Goal: Task Accomplishment & Management: Use online tool/utility

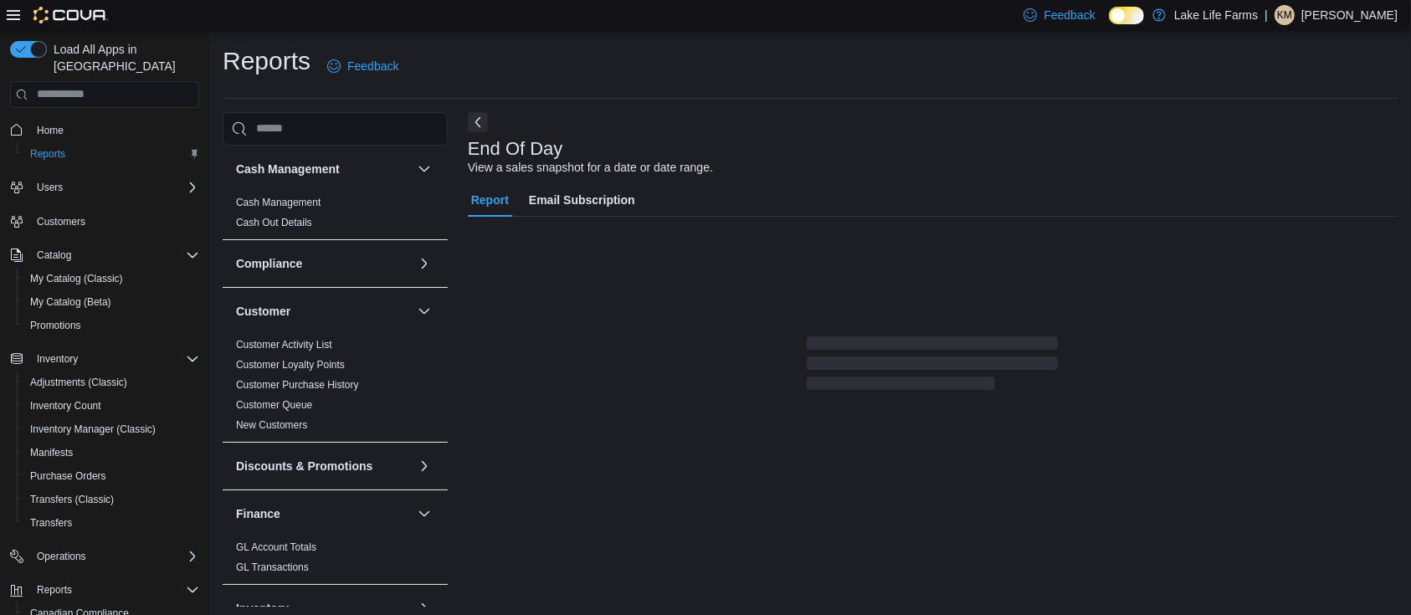
scroll to position [5, 0]
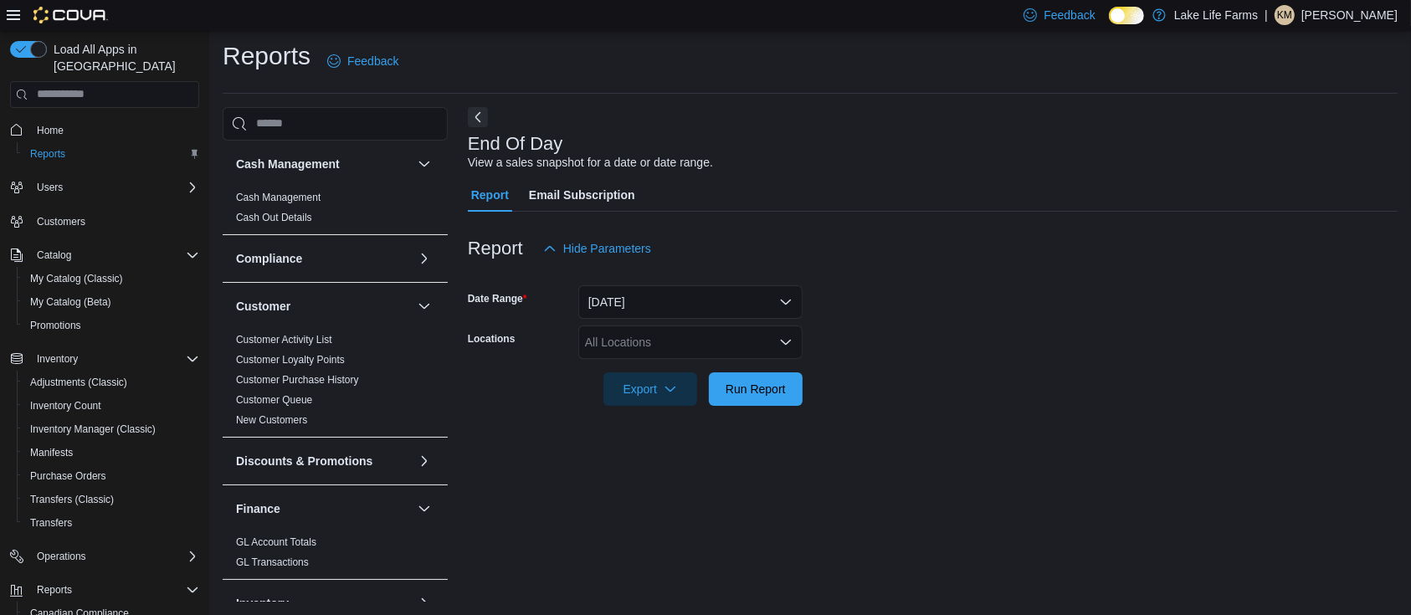
click at [757, 333] on div "All Locations" at bounding box center [690, 342] width 224 height 33
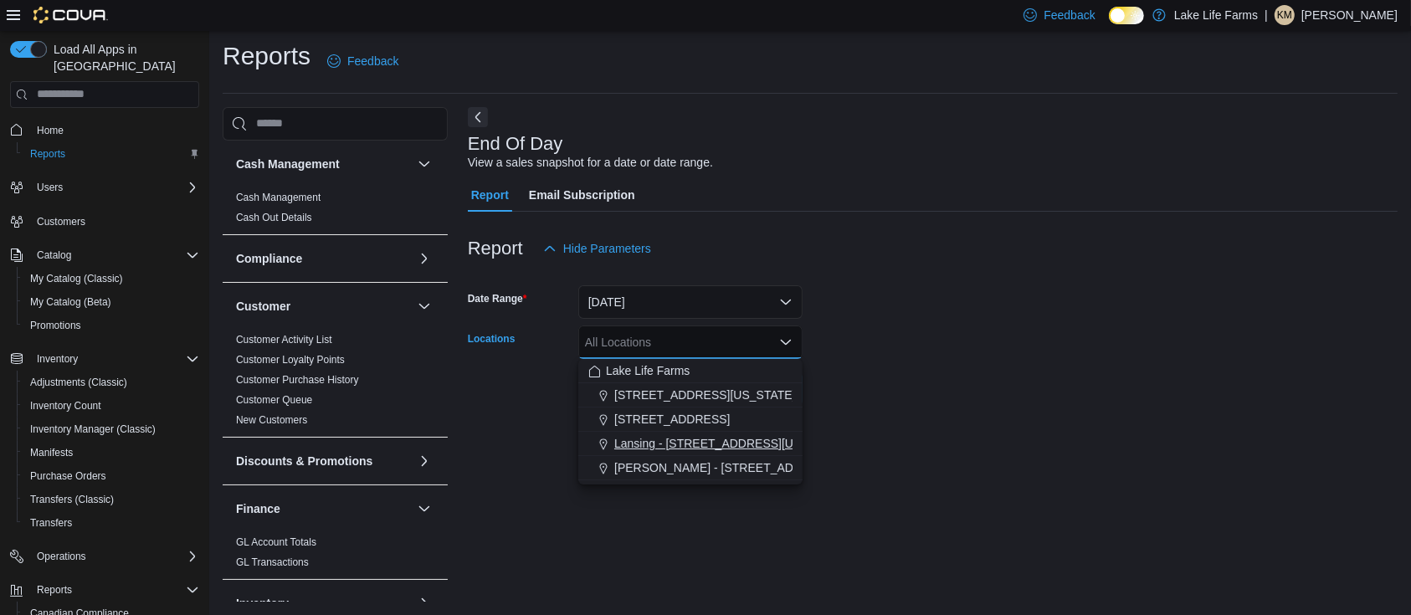
click at [714, 442] on span "Lansing - [STREET_ADDRESS][US_STATE]" at bounding box center [730, 443] width 233 height 17
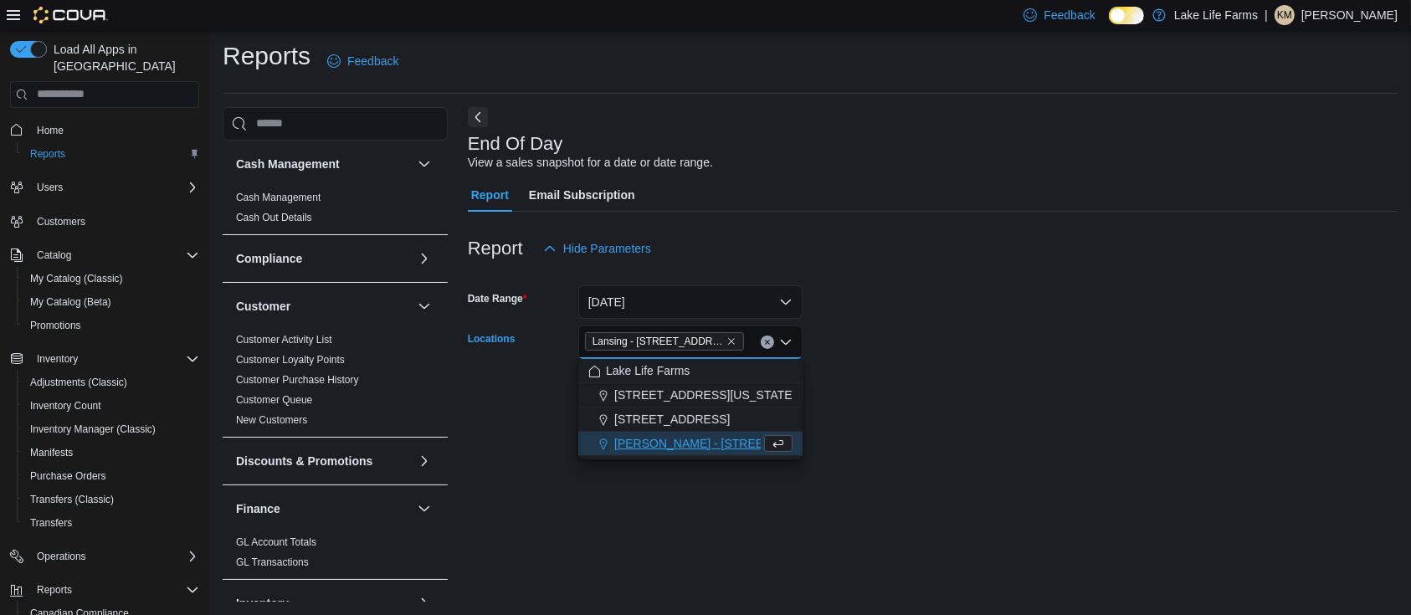
click at [1163, 339] on form "Date Range [DATE] Locations [GEOGRAPHIC_DATA] - [STREET_ADDRESS][US_STATE] Comb…" at bounding box center [933, 335] width 930 height 141
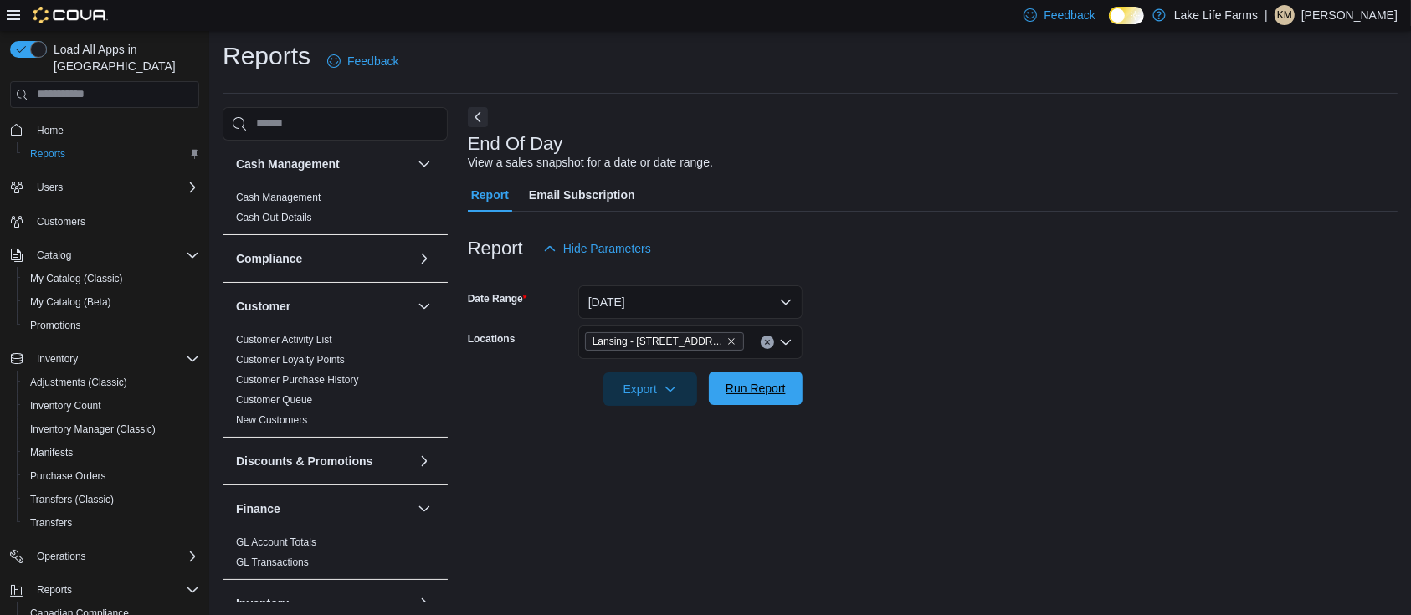
click at [757, 382] on span "Run Report" at bounding box center [756, 388] width 60 height 17
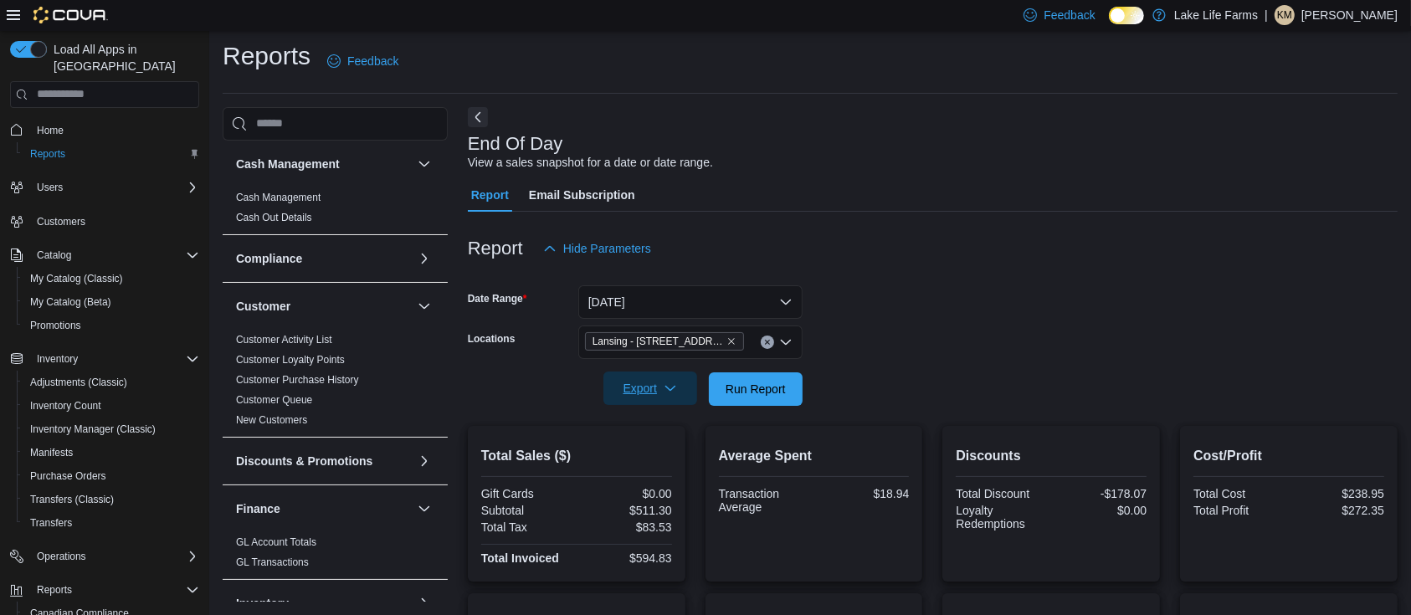
click at [656, 384] on span "Export" at bounding box center [650, 388] width 74 height 33
click at [666, 449] on span "Export to Pdf" at bounding box center [652, 455] width 75 height 13
